Goal: Navigation & Orientation: Go to known website

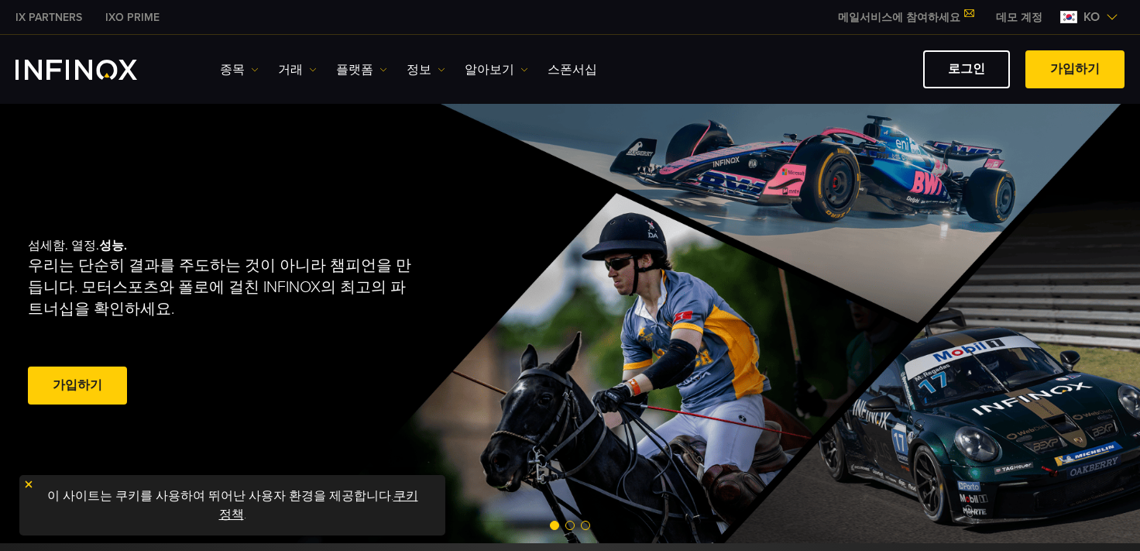
click at [975, 74] on link "로그인" at bounding box center [966, 69] width 87 height 38
